Goal: Find contact information: Find contact information

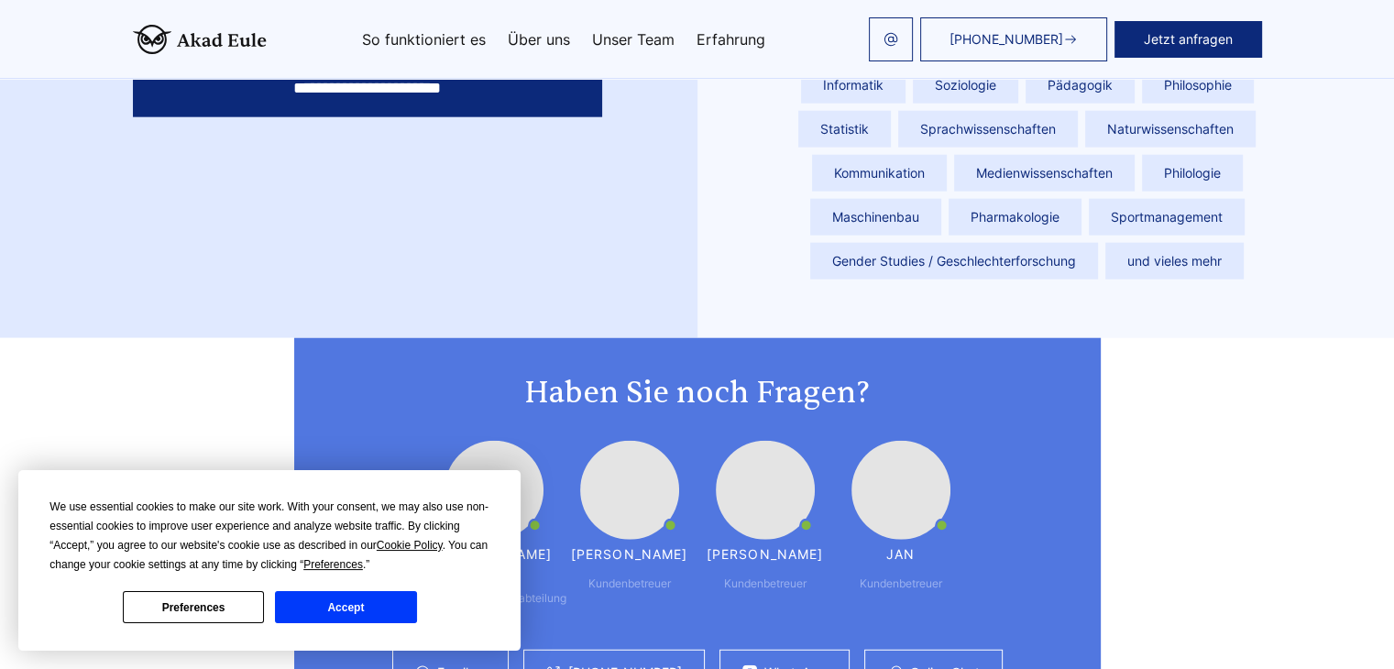
scroll to position [5082, 0]
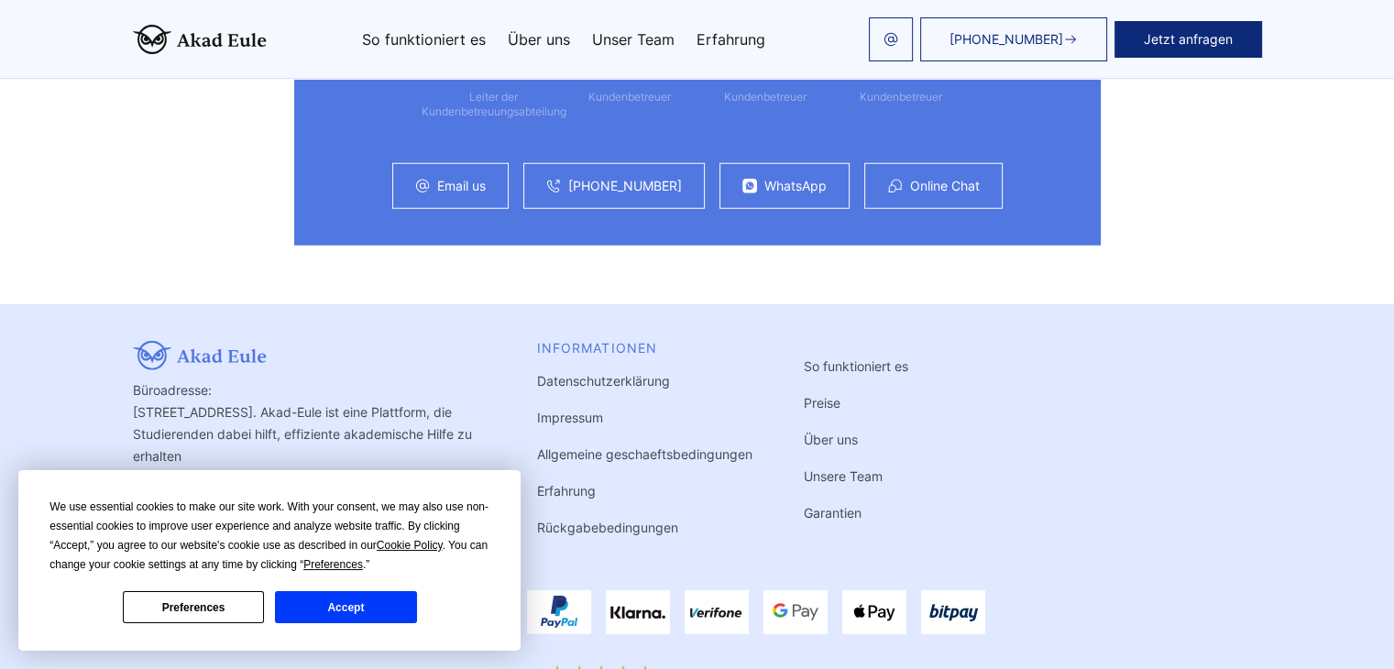
click at [375, 601] on button "Accept" at bounding box center [345, 607] width 141 height 32
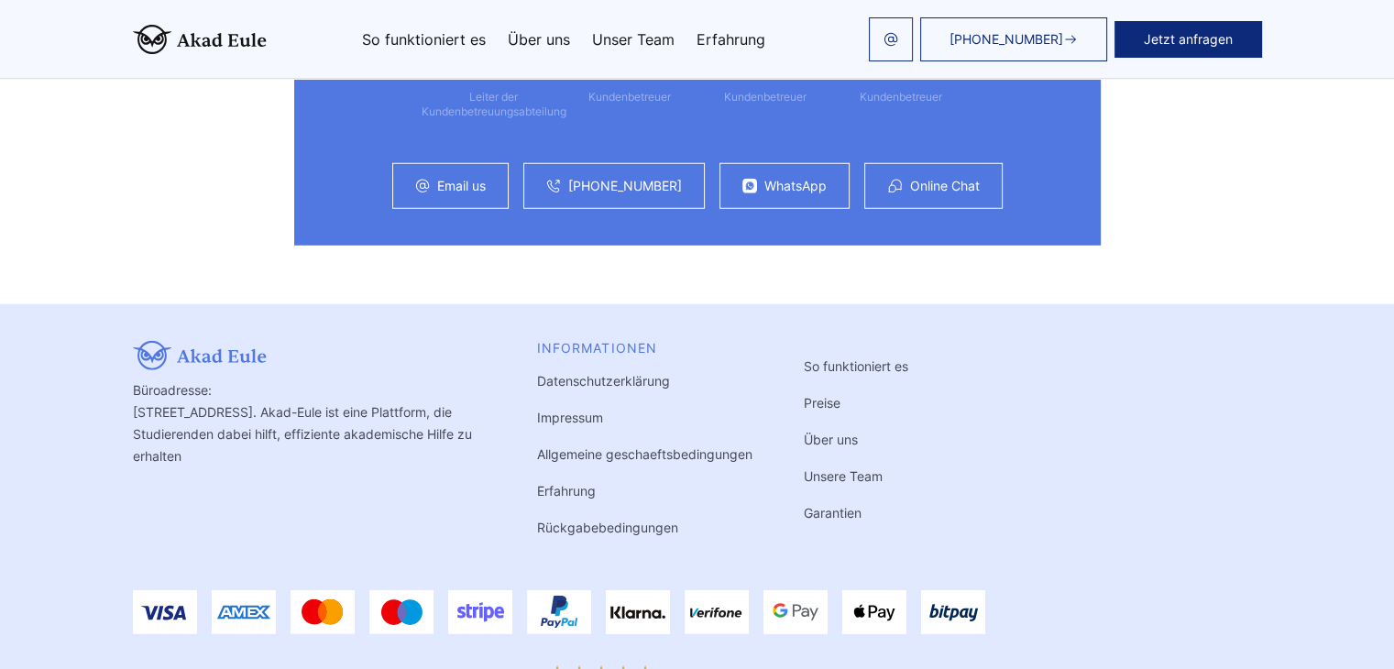
click at [537, 410] on link "Impressum" at bounding box center [570, 418] width 66 height 16
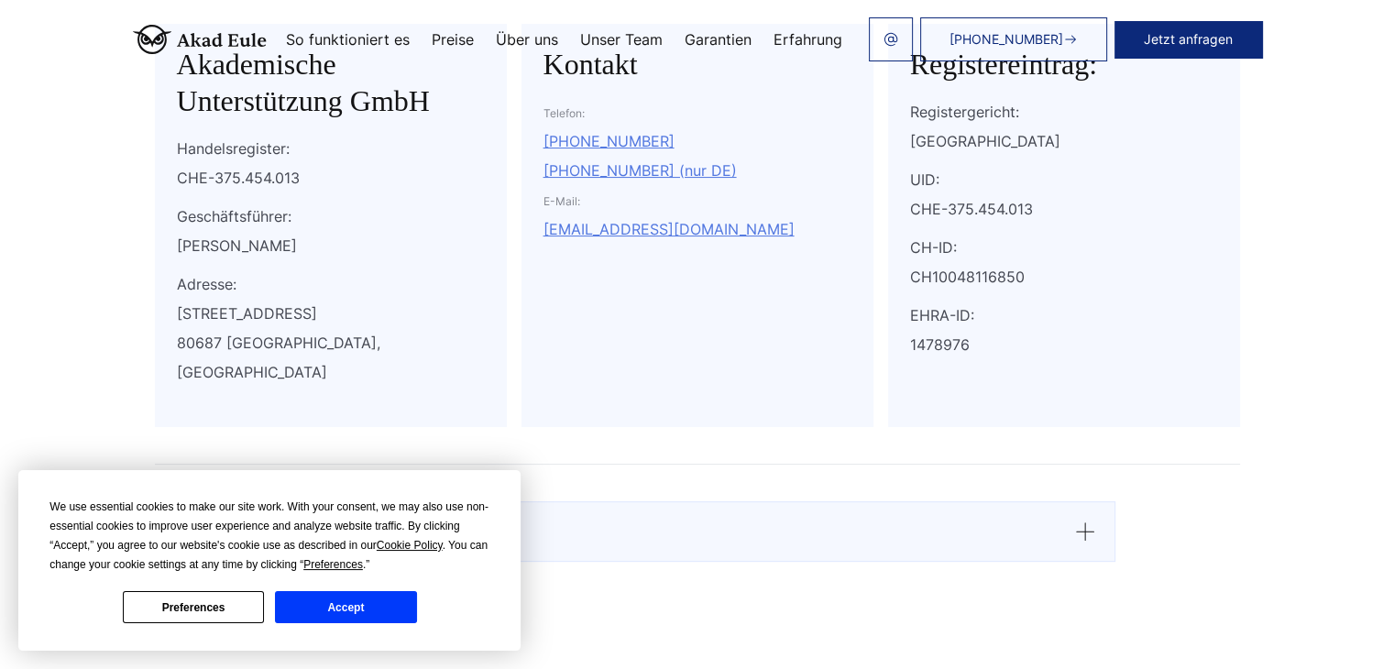
scroll to position [399, 0]
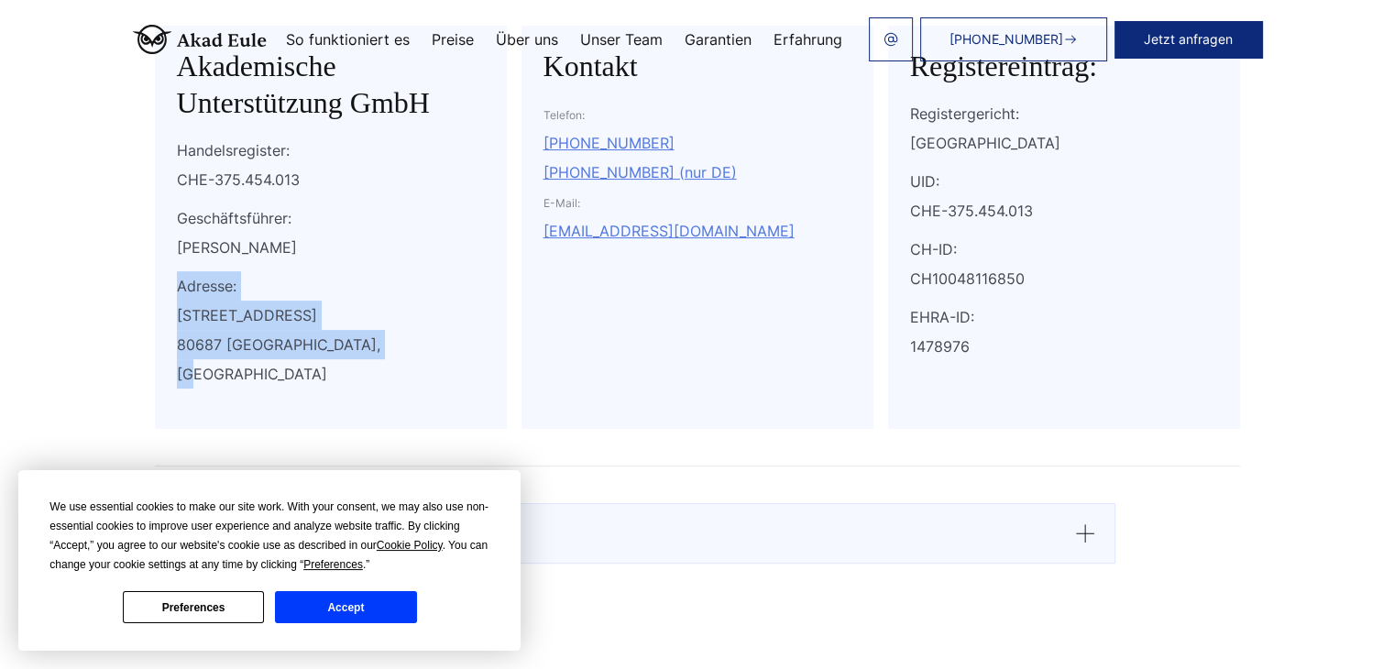
drag, startPoint x: 418, startPoint y: 346, endPoint x: 168, endPoint y: 294, distance: 255.4
click at [168, 294] on div "Akademische Unterstützung GmbH Handelsregister: CHE-375.454.013 Geschäftsführer…" at bounding box center [331, 227] width 352 height 403
copy div "Adresse: Landsberger Straße 155 80687 München, Deutschland"
